Goal: Transaction & Acquisition: Purchase product/service

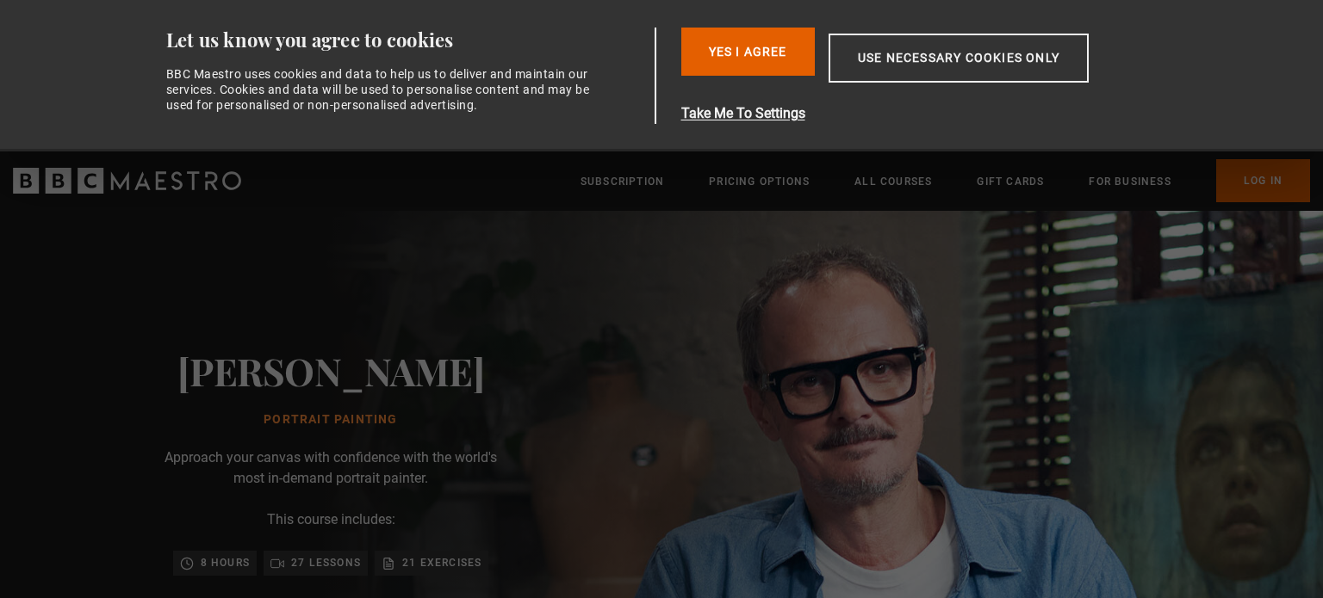
click at [422, 126] on div "Consent Details [#IABV2SETTINGS#] About Let us know you agree to cookies BBC Ma…" at bounding box center [661, 76] width 1085 height 152
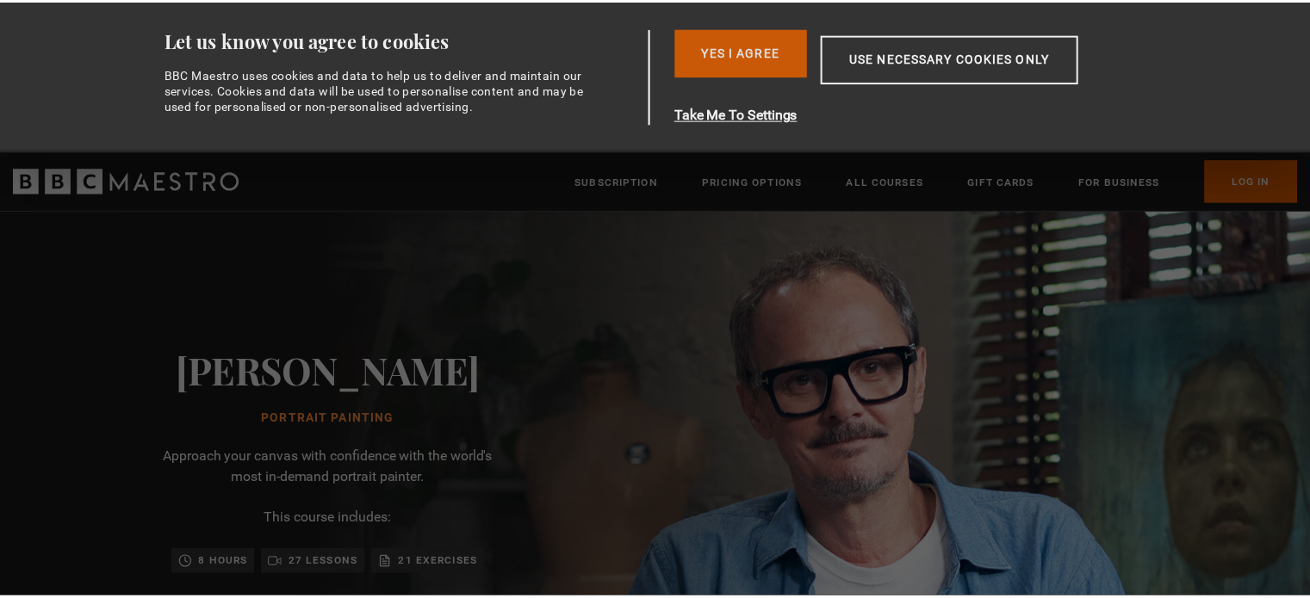
scroll to position [0, 225]
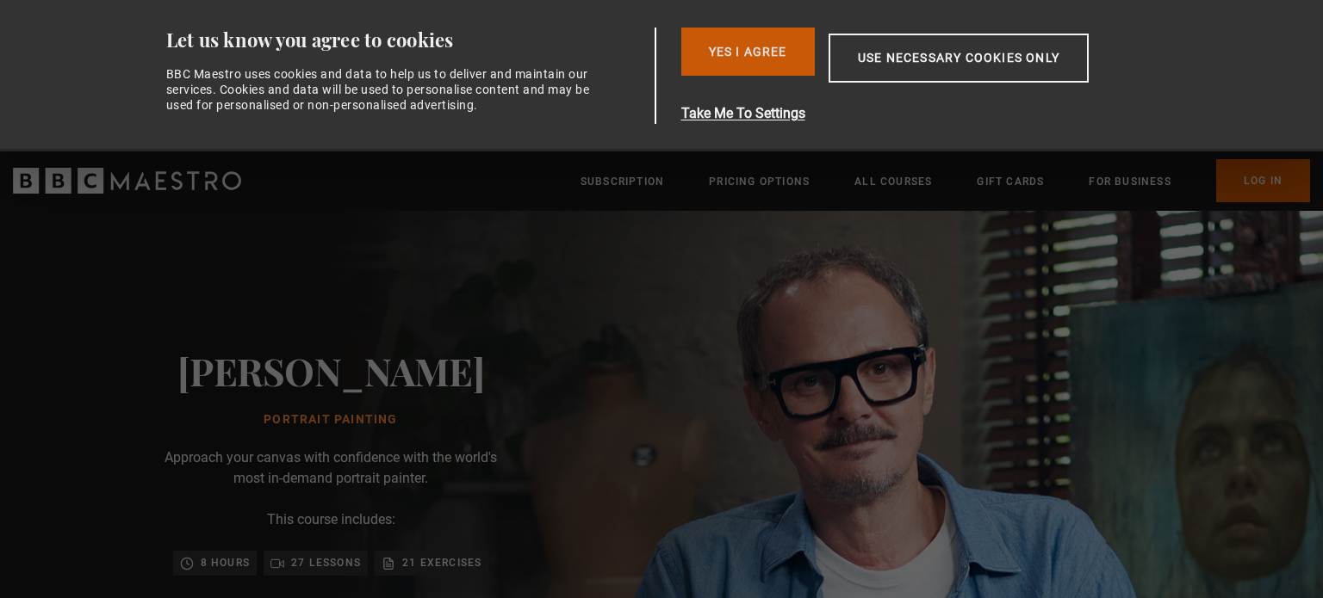
click at [761, 53] on button "Yes I Agree" at bounding box center [747, 52] width 133 height 48
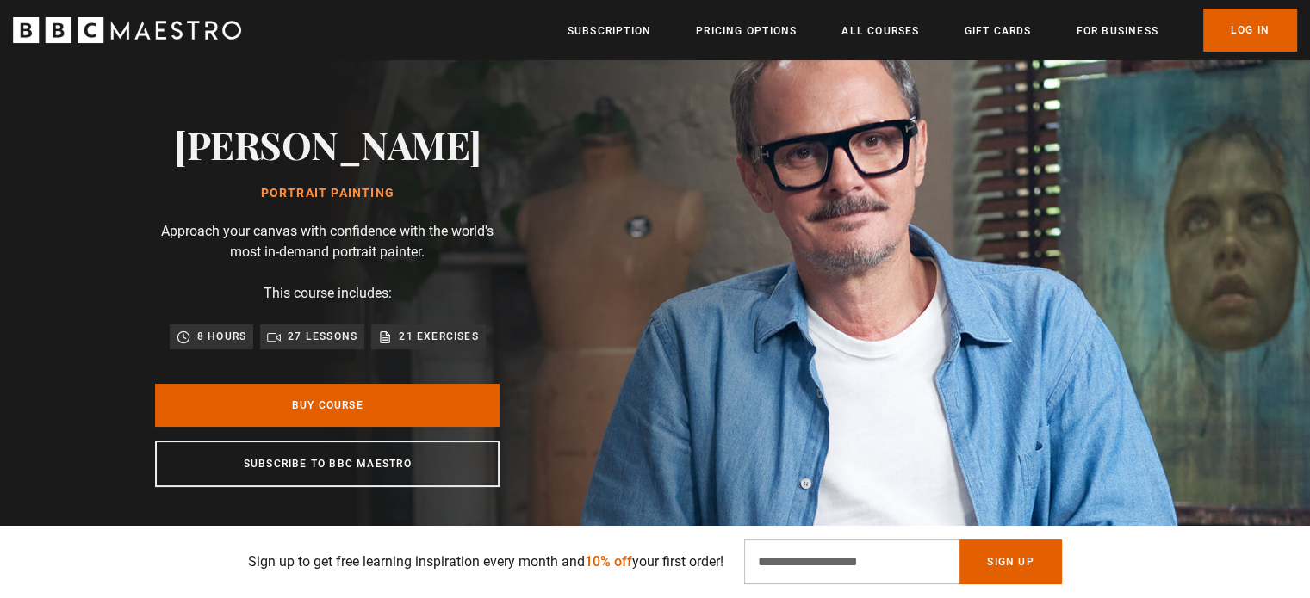
scroll to position [0, 0]
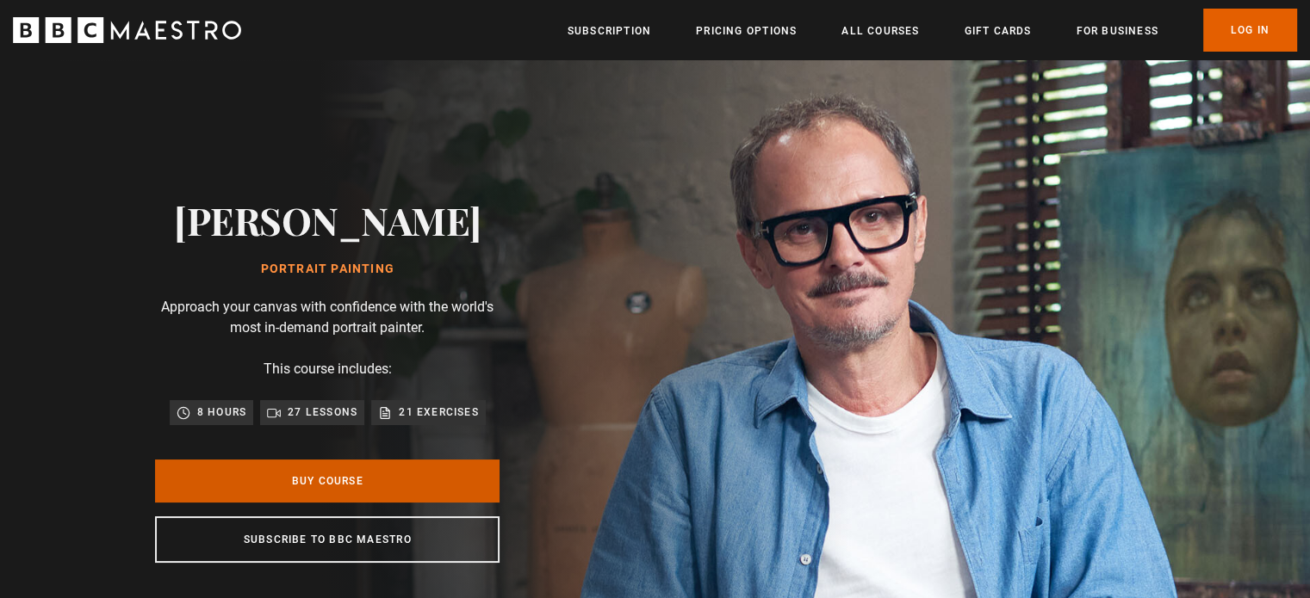
click at [317, 481] on link "Buy Course" at bounding box center [327, 481] width 344 height 43
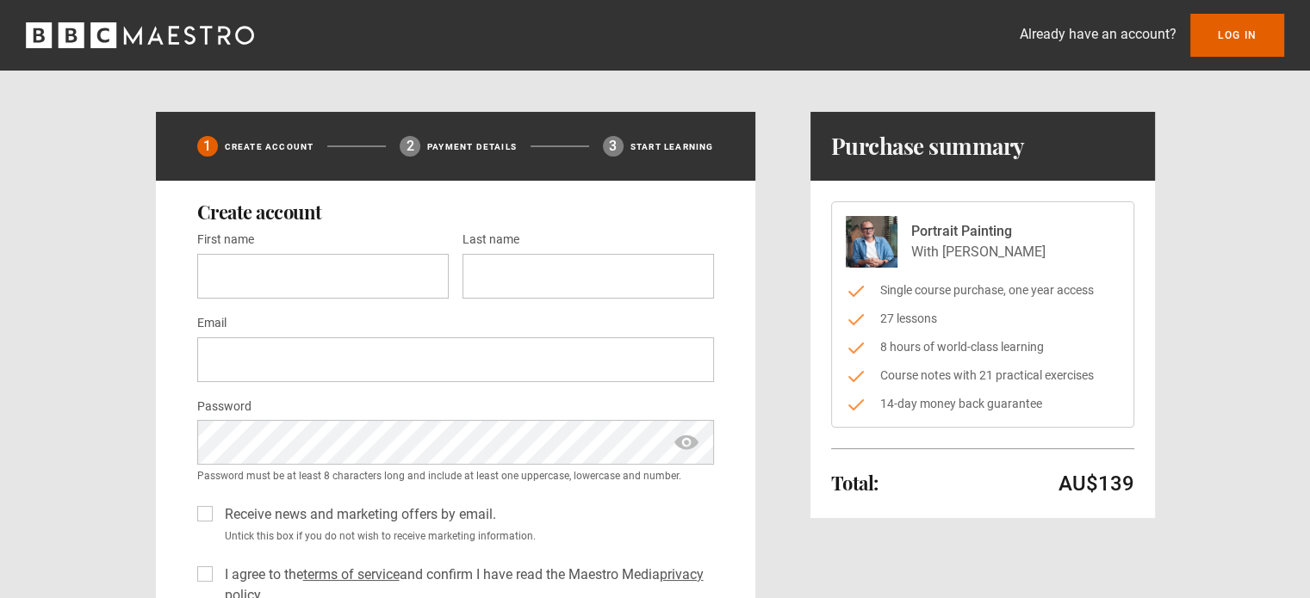
click at [468, 84] on div "Already have an account? Log In 1 Create Account 2 Payment details 3 Start lear…" at bounding box center [655, 396] width 1310 height 793
